Goal: Navigation & Orientation: Find specific page/section

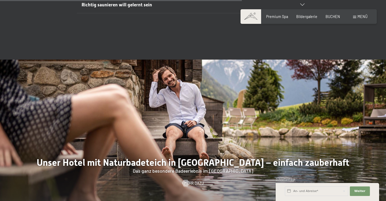
scroll to position [1844, 0]
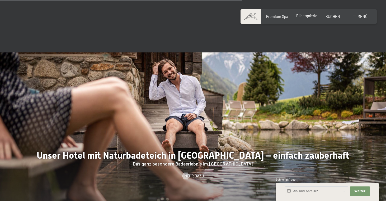
click at [308, 19] on div "Premium Spa Bildergalerie BUCHEN" at bounding box center [299, 16] width 99 height 5
click at [305, 17] on span "Bildergalerie" at bounding box center [307, 15] width 21 height 4
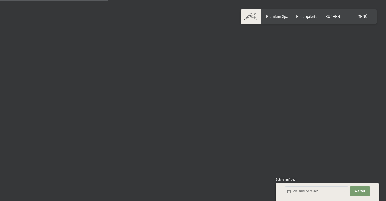
scroll to position [1524, 0]
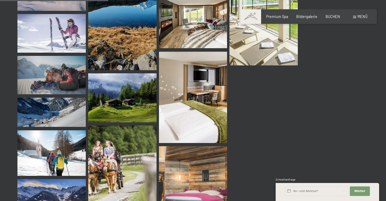
click at [353, 18] on div "Buchen Anfragen Premium Spa Bildergalerie BUCHEN Menü DE IT EN Gutschein Bilder…" at bounding box center [309, 16] width 118 height 5
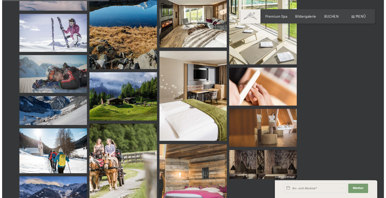
scroll to position [1514, 0]
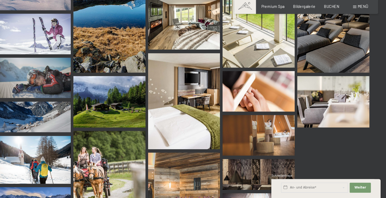
click at [341, 14] on div "Buchen Anfragen Premium Spa Bildergalerie BUCHEN Menü DE IT EN Gutschein Bilder…" at bounding box center [309, 16] width 118 height 5
click at [353, 16] on span at bounding box center [354, 17] width 3 height 2
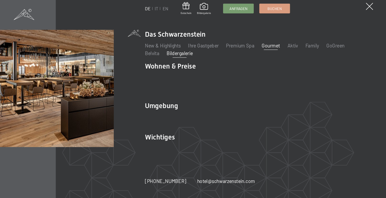
click at [267, 51] on link "Gourmet" at bounding box center [275, 54] width 17 height 6
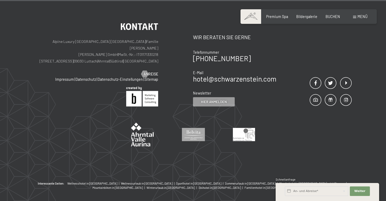
scroll to position [1750, 0]
